Goal: Task Accomplishment & Management: Manage account settings

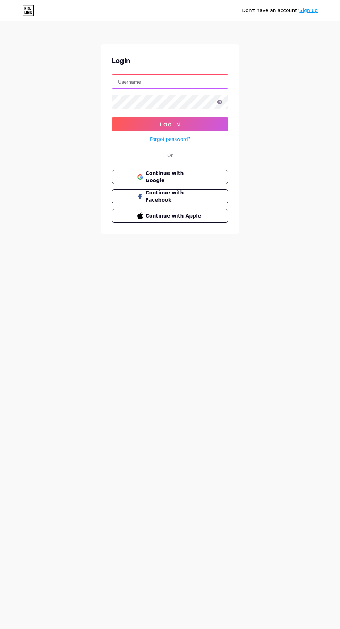
click at [134, 79] on input "text" at bounding box center [170, 82] width 116 height 14
type input "saadwigin@gmail.com"
click at [112, 117] on button "Log In" at bounding box center [170, 124] width 117 height 14
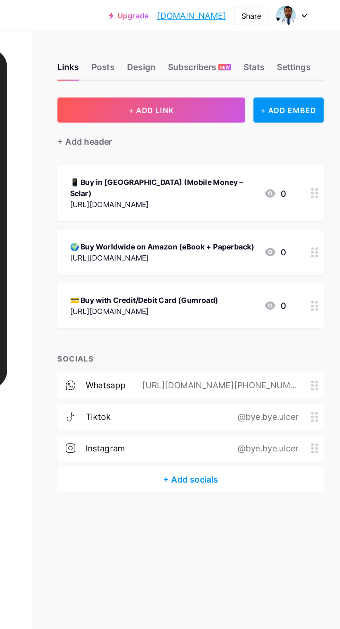
click at [286, 12] on div "Share" at bounding box center [280, 10] width 13 height 7
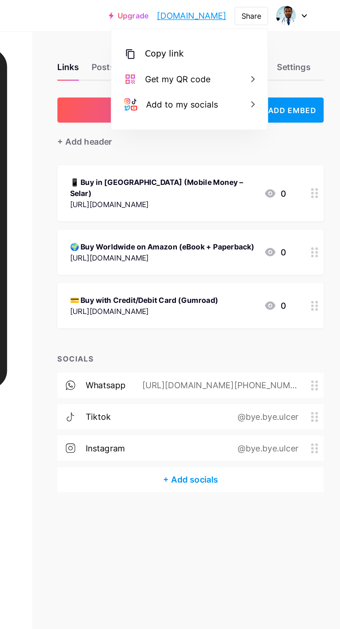
click at [222, 30] on div "Copy link" at bounding box center [239, 35] width 103 height 17
